Goal: Task Accomplishment & Management: Manage account settings

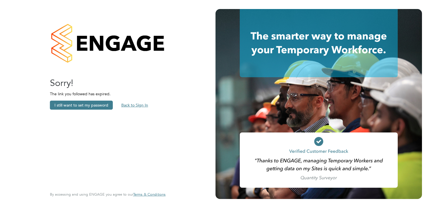
click at [134, 105] on button "Back to Sign In" at bounding box center [135, 105] width 36 height 9
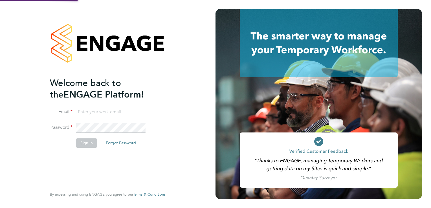
type input "sam.white@buildrec.com"
click at [88, 139] on button "Sign In" at bounding box center [86, 143] width 21 height 9
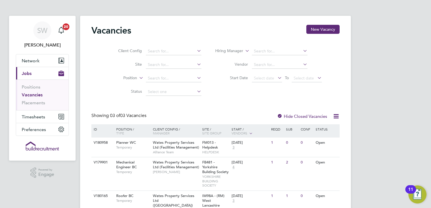
click at [399, 99] on div "SW [PERSON_NAME] Notifications 20 Applications: Network Businesses Sites Worker…" at bounding box center [215, 125] width 431 height 250
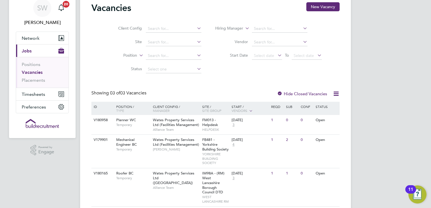
scroll to position [34, 0]
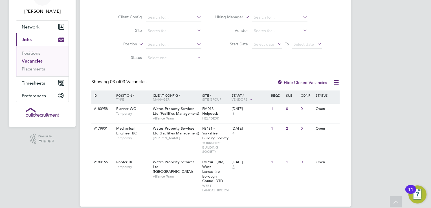
click at [377, 49] on div "SW [PERSON_NAME] Notifications 20 Applications: Network Businesses Sites Worker…" at bounding box center [215, 91] width 431 height 250
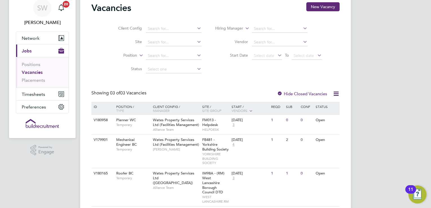
scroll to position [0, 0]
